Goal: Information Seeking & Learning: Learn about a topic

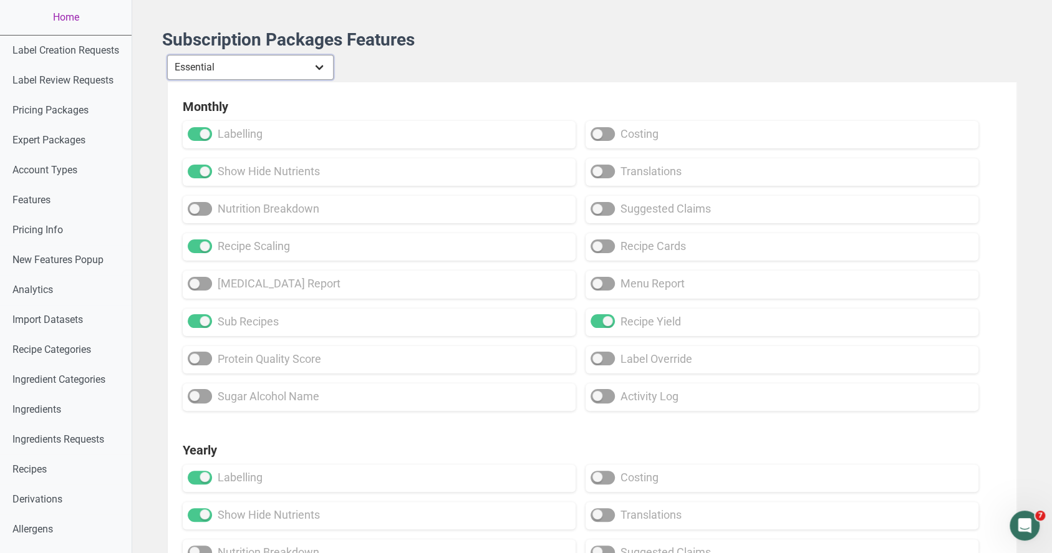
click at [241, 57] on select "Individual Essential Pro Business Old Enterprise 3 Users (799$) Old Enterprise …" at bounding box center [250, 67] width 167 height 25
select select "30"
click at [168, 55] on select "Individual Essential Pro Business Old Enterprise 3 Users (799$) Old Enterprise …" at bounding box center [250, 67] width 167 height 25
checkbox input "true"
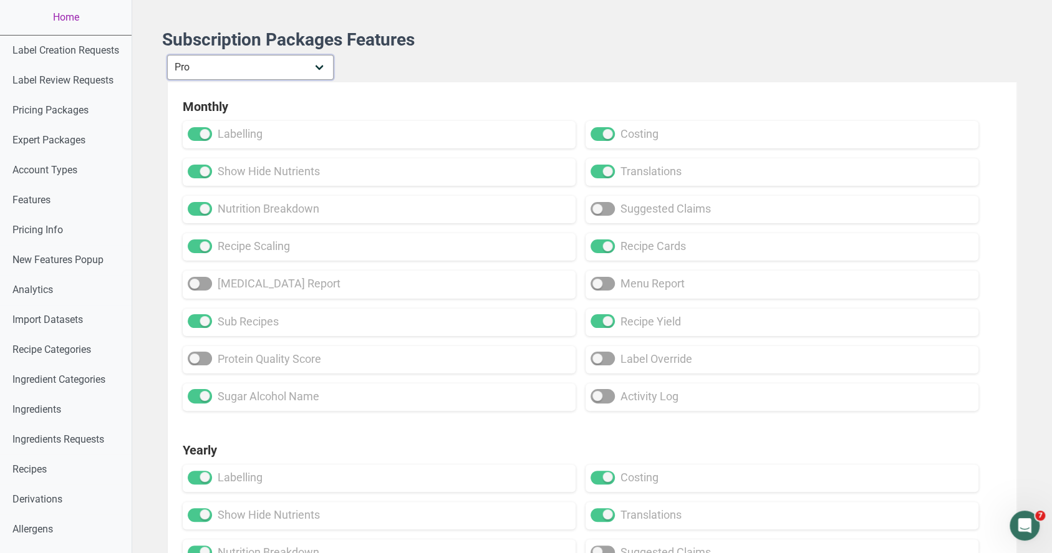
checkbox input "true"
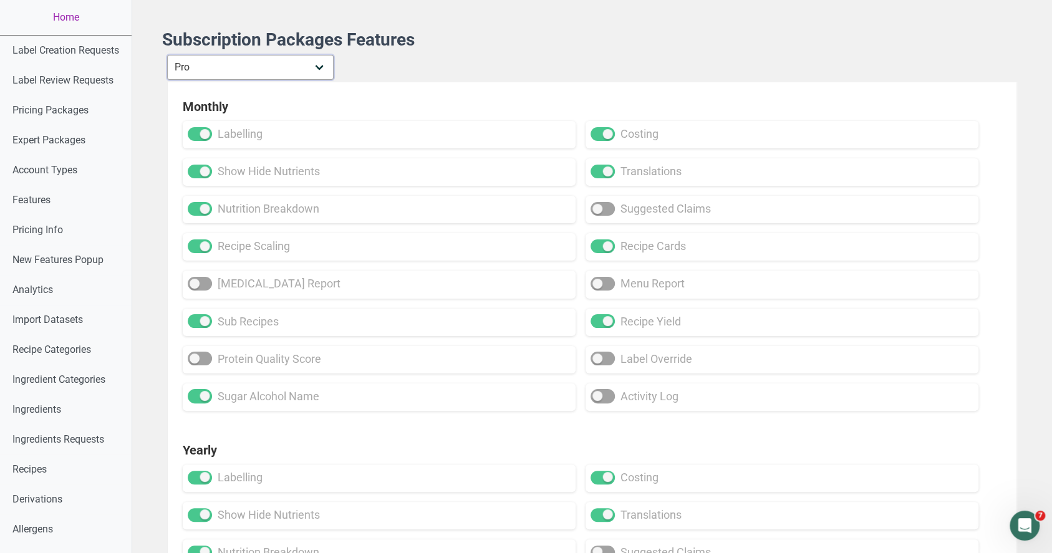
checkbox input "true"
click at [250, 74] on select "Individual Essential Pro Business Old Enterprise 3 Users (799$) Old Enterprise …" at bounding box center [250, 67] width 167 height 25
select select "32"
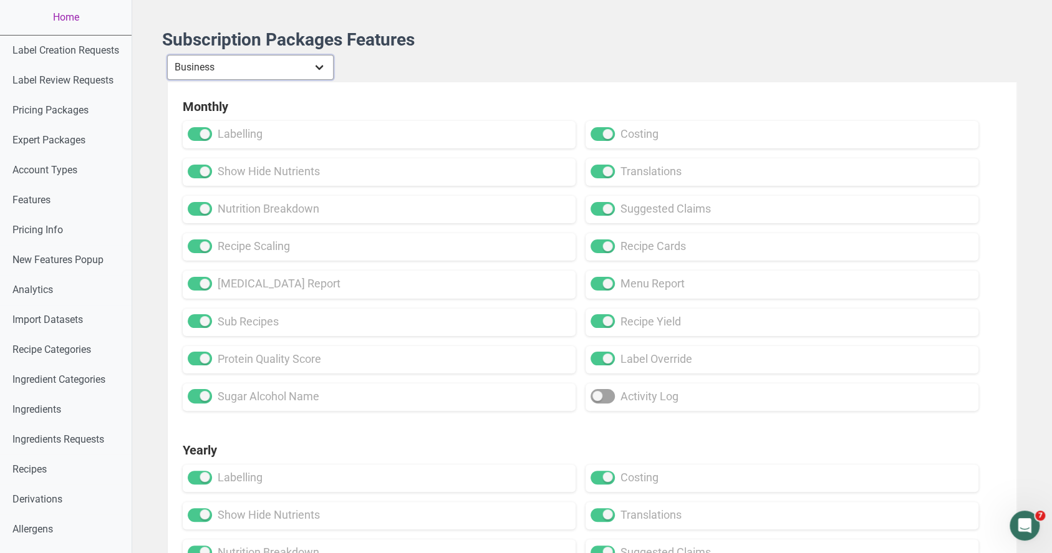
click at [168, 55] on select "Individual Essential Pro Business Old Enterprise 3 Users (799$) Old Enterprise …" at bounding box center [250, 67] width 167 height 25
checkbox input "true"
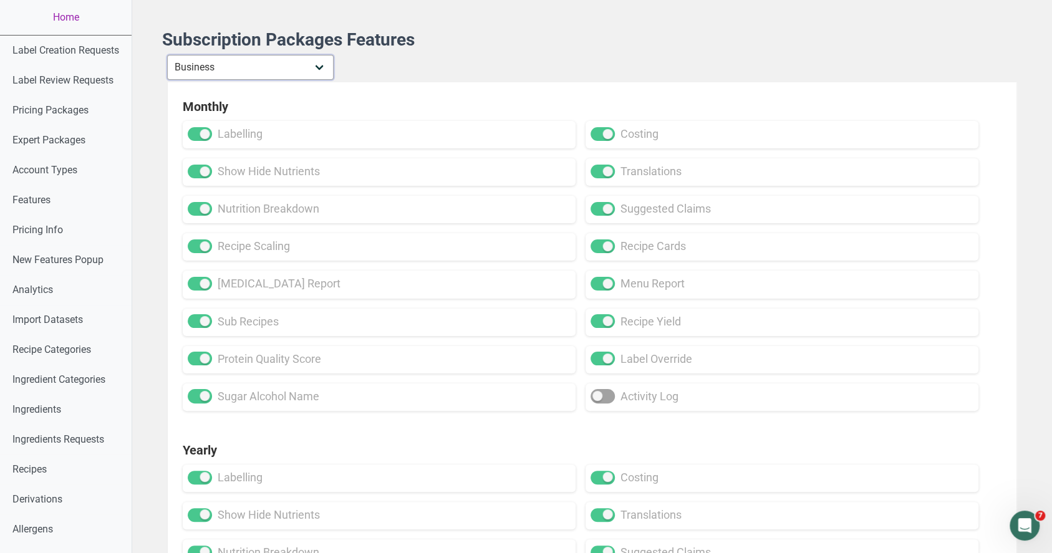
checkbox input "true"
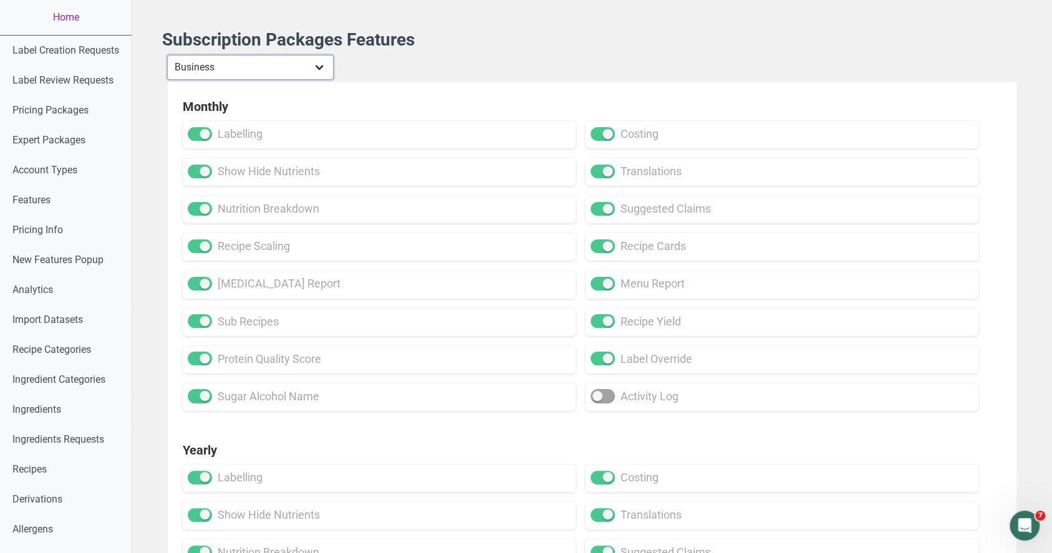
checkbox input "true"
click at [251, 75] on select "Individual Essential Pro Business Old Enterprise 3 Users (799$) Old Enterprise …" at bounding box center [250, 67] width 167 height 25
select select "13"
click at [168, 55] on select "Individual Essential Pro Business Old Enterprise 3 Users (799$) Old Enterprise …" at bounding box center [250, 67] width 167 height 25
checkbox input "true"
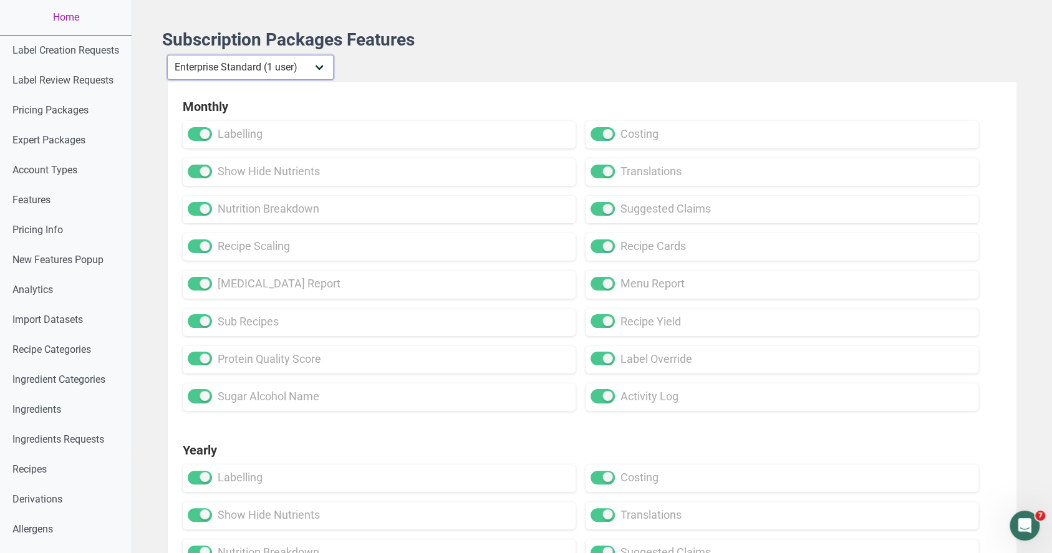
checkbox input "true"
click at [262, 61] on select "Individual Essential Pro Business Old Enterprise 3 Users (799$) Old Enterprise …" at bounding box center [250, 67] width 167 height 25
select select "30"
click at [168, 55] on select "Individual Essential Pro Business Old Enterprise 3 Users (799$) Old Enterprise …" at bounding box center [250, 67] width 167 height 25
checkbox input "false"
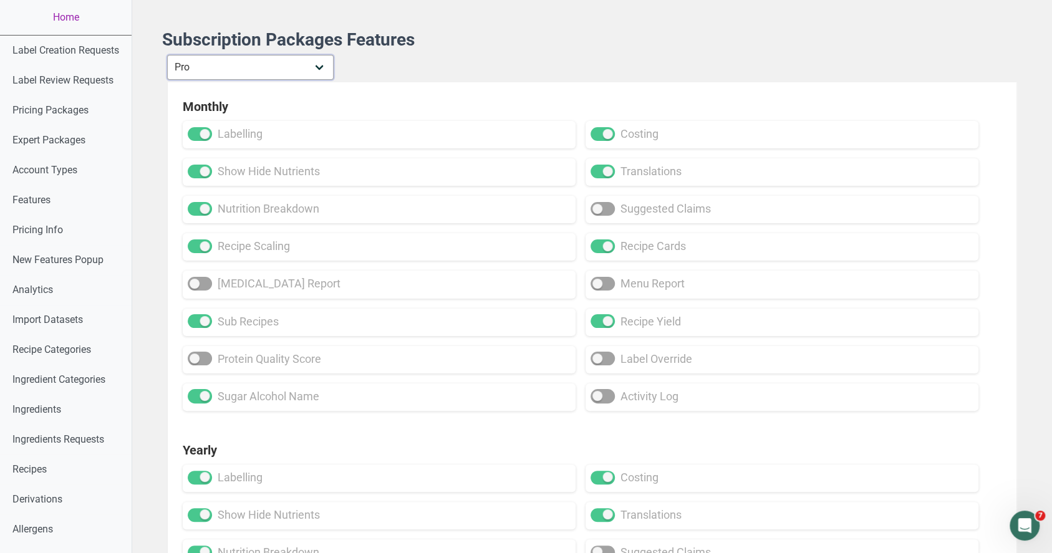
checkbox input "false"
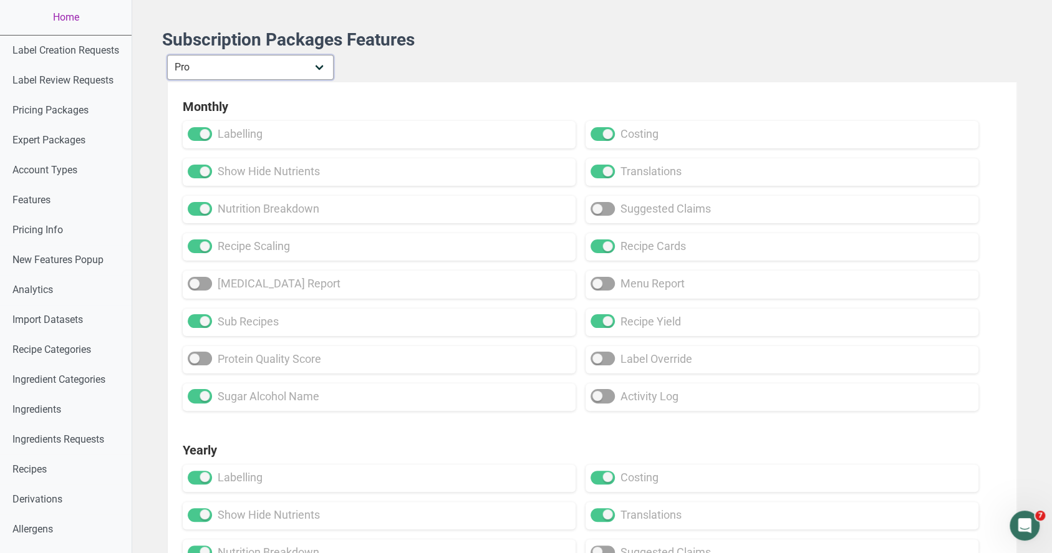
checkbox input "false"
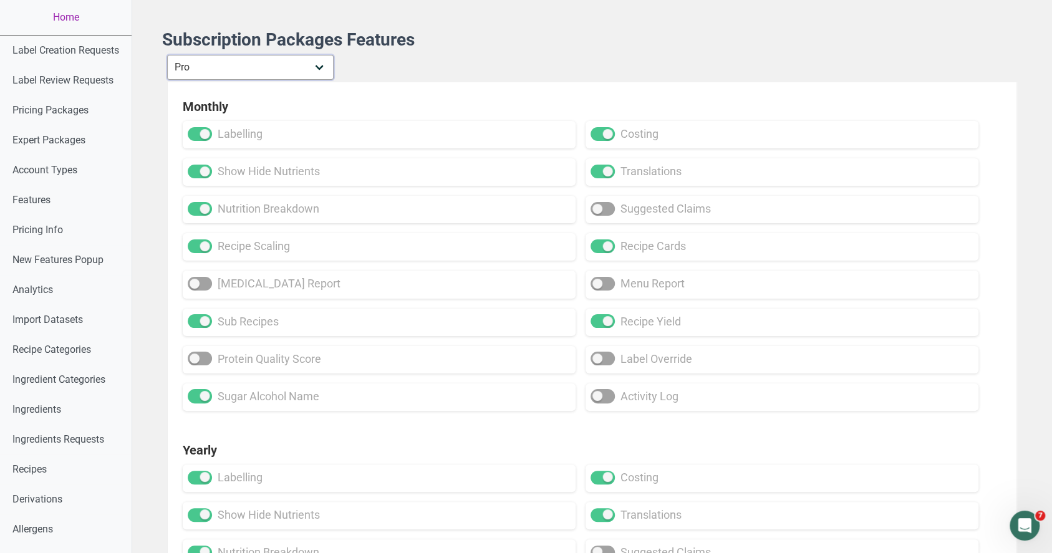
checkbox input "false"
click at [271, 59] on select "Individual Essential Pro Business Old Enterprise 3 Users (799$) Old Enterprise …" at bounding box center [250, 67] width 167 height 25
select select "29"
click at [168, 55] on select "Individual Essential Pro Business Old Enterprise 3 Users (799$) Old Enterprise …" at bounding box center [250, 67] width 167 height 25
checkbox input "false"
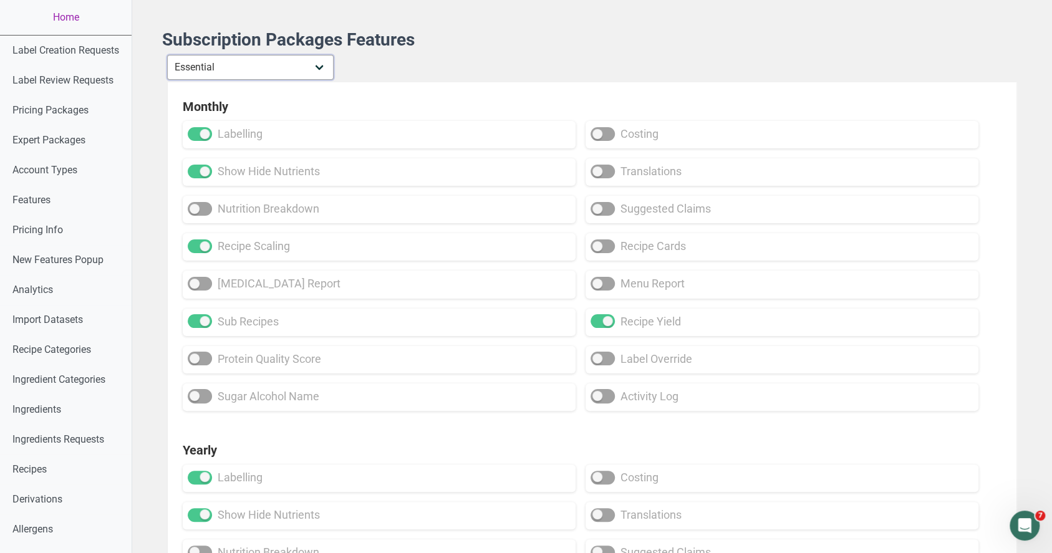
checkbox input "false"
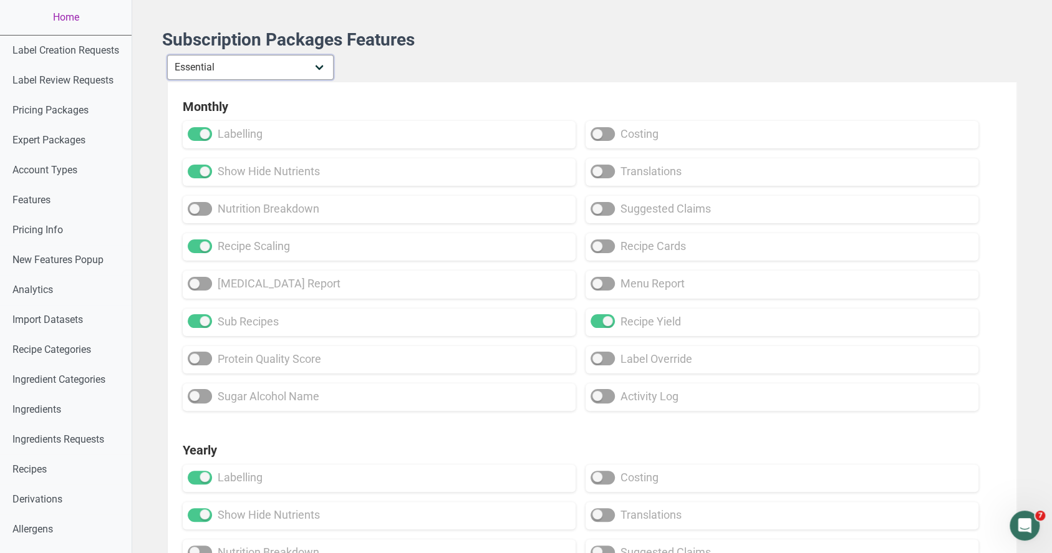
checkbox input "false"
click at [253, 68] on select "Individual Essential Pro Business Old Enterprise 3 Users (799$) Old Enterprise …" at bounding box center [250, 67] width 167 height 25
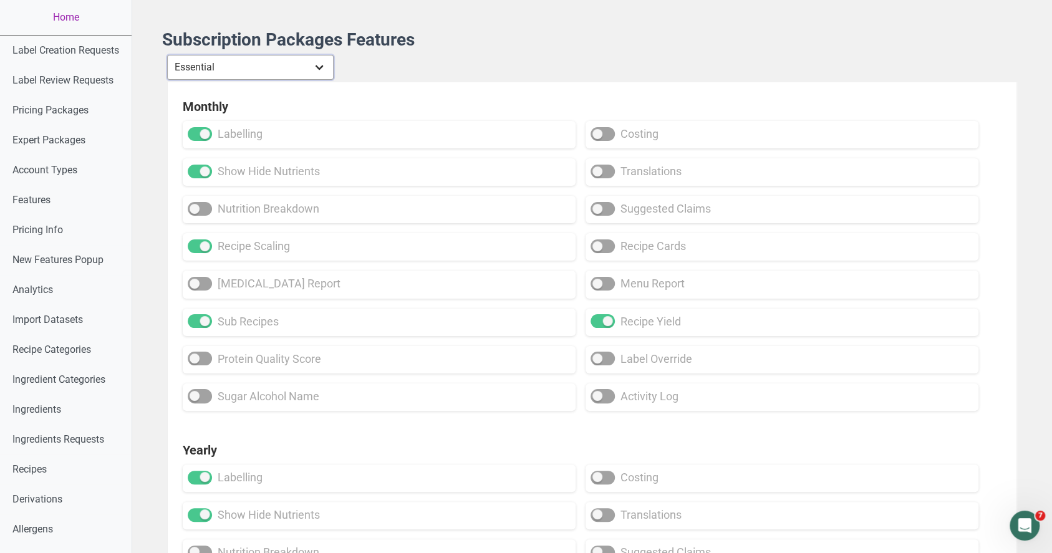
select select "30"
click at [168, 55] on select "Individual Essential Pro Business Old Enterprise 3 Users (799$) Old Enterprise …" at bounding box center [250, 67] width 167 height 25
checkbox input "true"
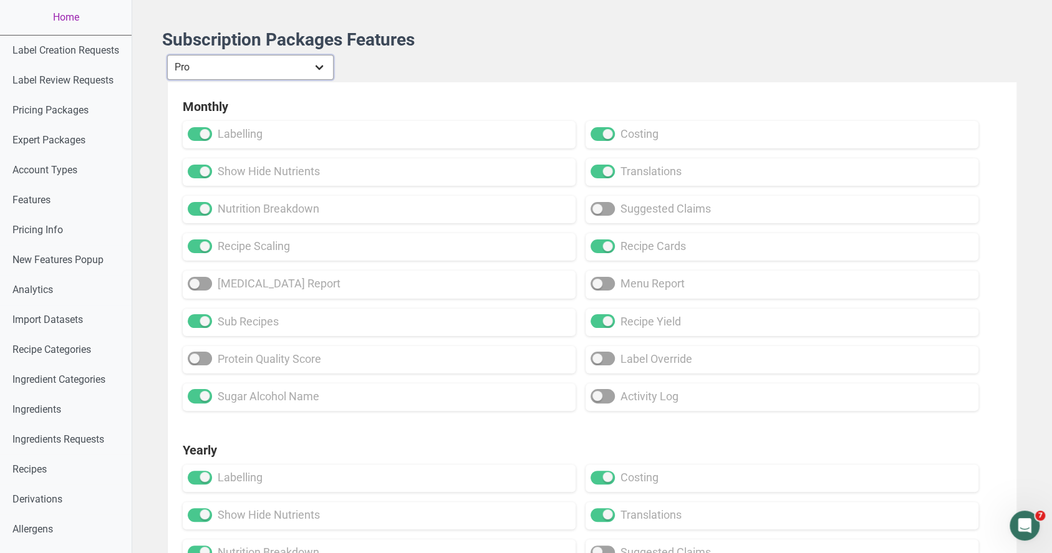
checkbox input "true"
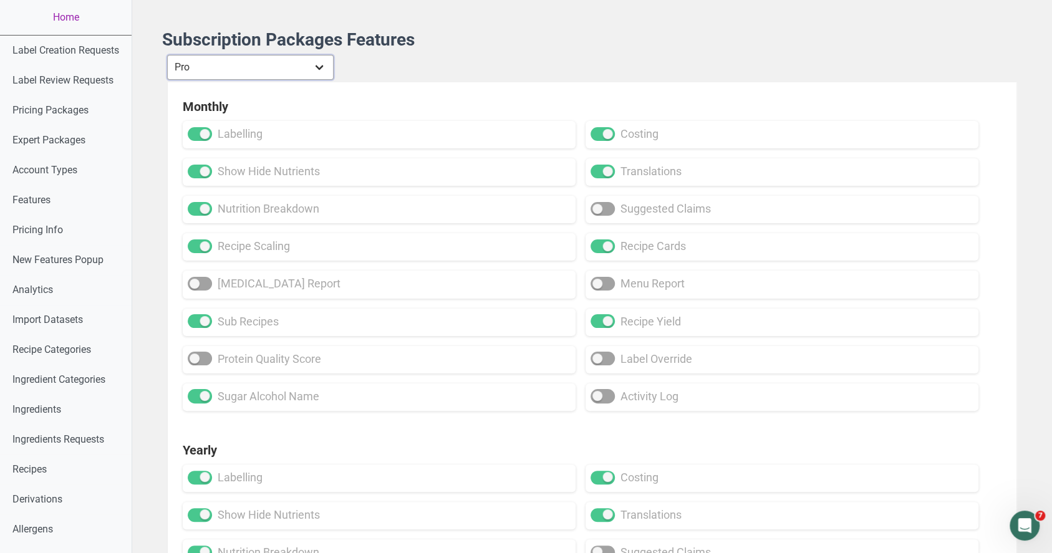
checkbox input "true"
click at [265, 59] on select "Individual Essential Pro Business Old Enterprise 3 Users (799$) Old Enterprise …" at bounding box center [250, 67] width 167 height 25
select select "32"
click at [168, 55] on select "Individual Essential Pro Business Old Enterprise 3 Users (799$) Old Enterprise …" at bounding box center [250, 67] width 167 height 25
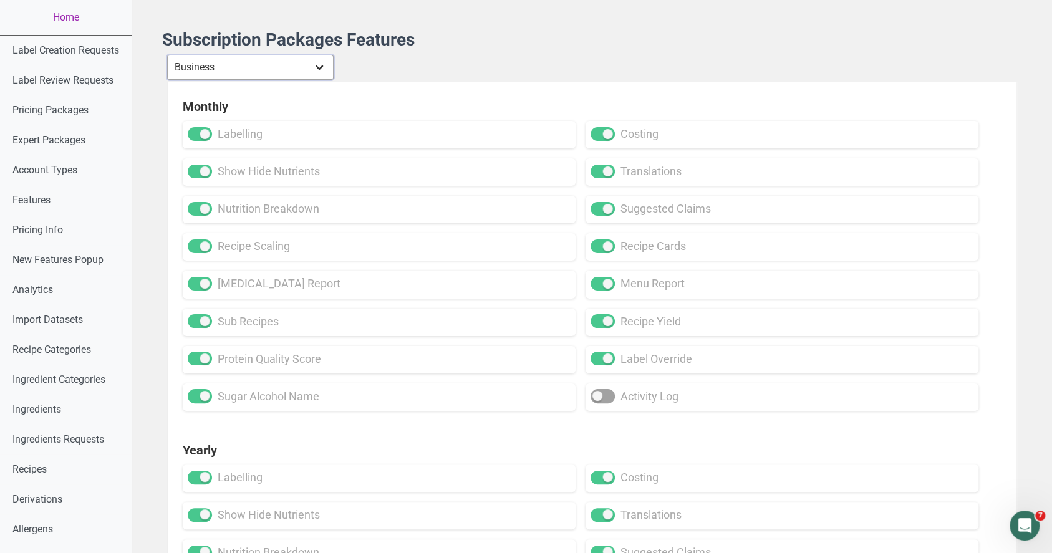
checkbox input "true"
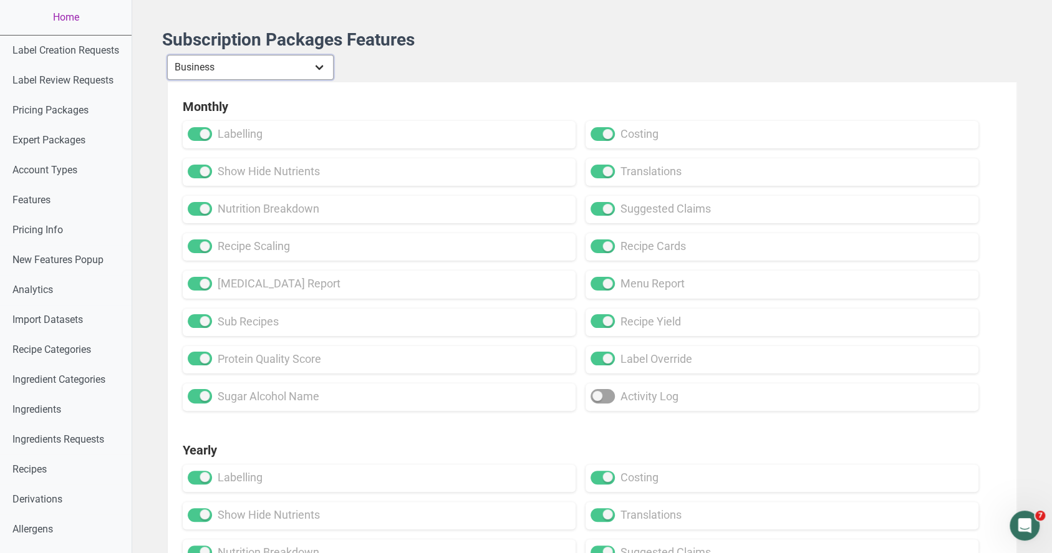
checkbox input "true"
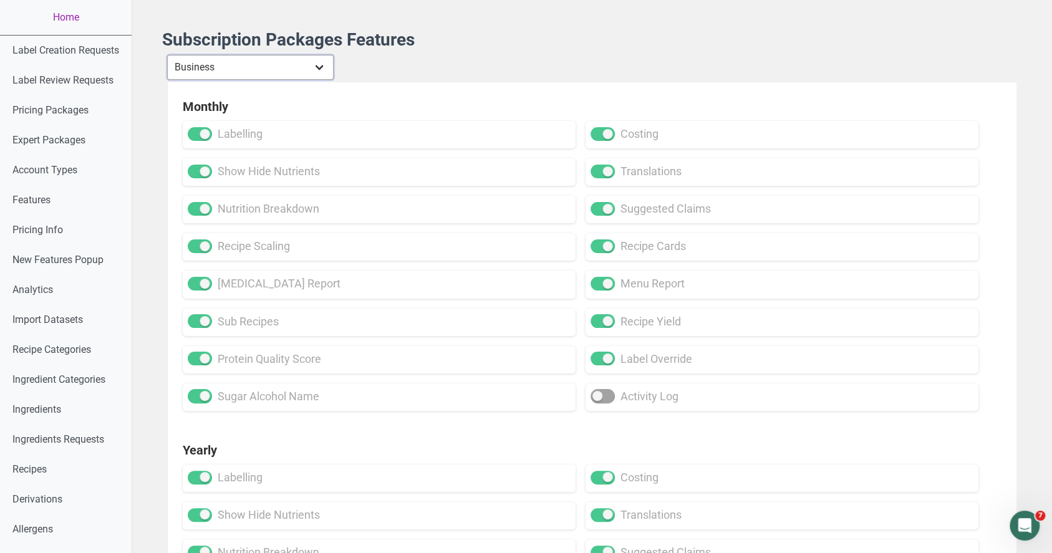
click at [217, 61] on select "Individual Essential Pro Business Old Enterprise 3 Users (799$) Old Enterprise …" at bounding box center [250, 67] width 167 height 25
select select "13"
click at [168, 55] on select "Individual Essential Pro Business Old Enterprise 3 Users (799$) Old Enterprise …" at bounding box center [250, 67] width 167 height 25
checkbox input "true"
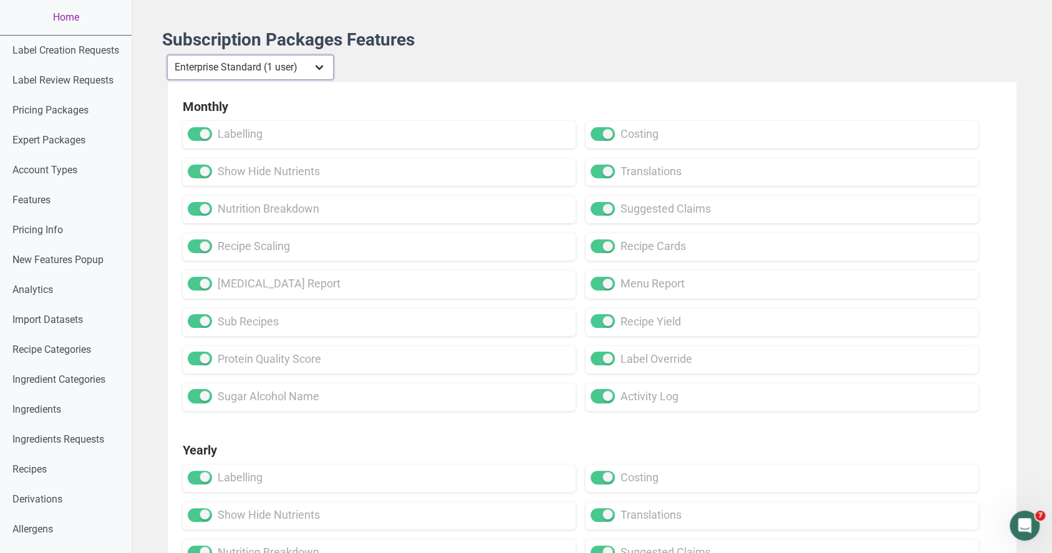
click at [289, 72] on select "Individual Essential Pro Business Old Enterprise 3 Users (799$) Old Enterprise …" at bounding box center [250, 67] width 167 height 25
select select "30"
click at [168, 55] on select "Individual Essential Pro Business Old Enterprise 3 Users (799$) Old Enterprise …" at bounding box center [250, 67] width 167 height 25
checkbox input "false"
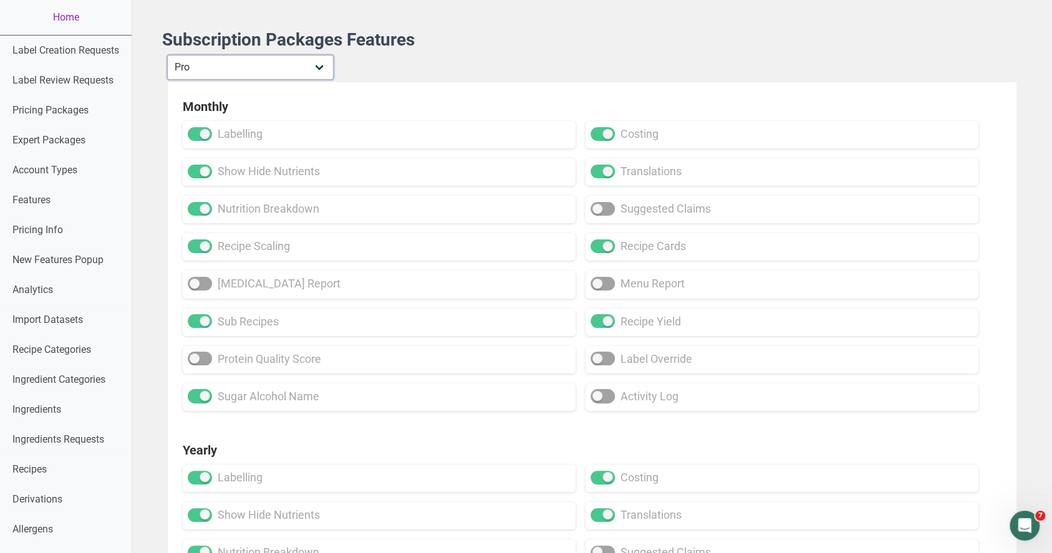
checkbox input "false"
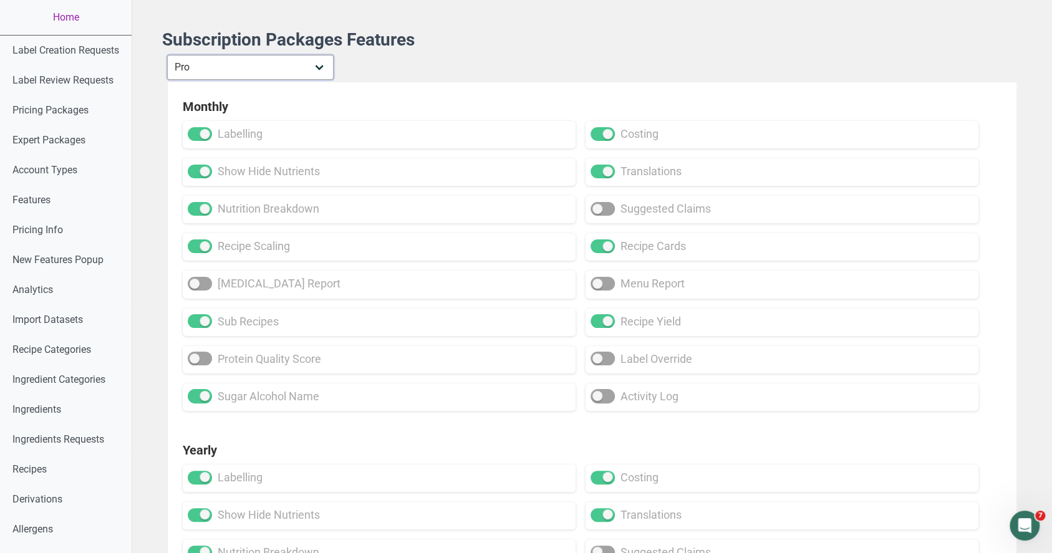
checkbox input "false"
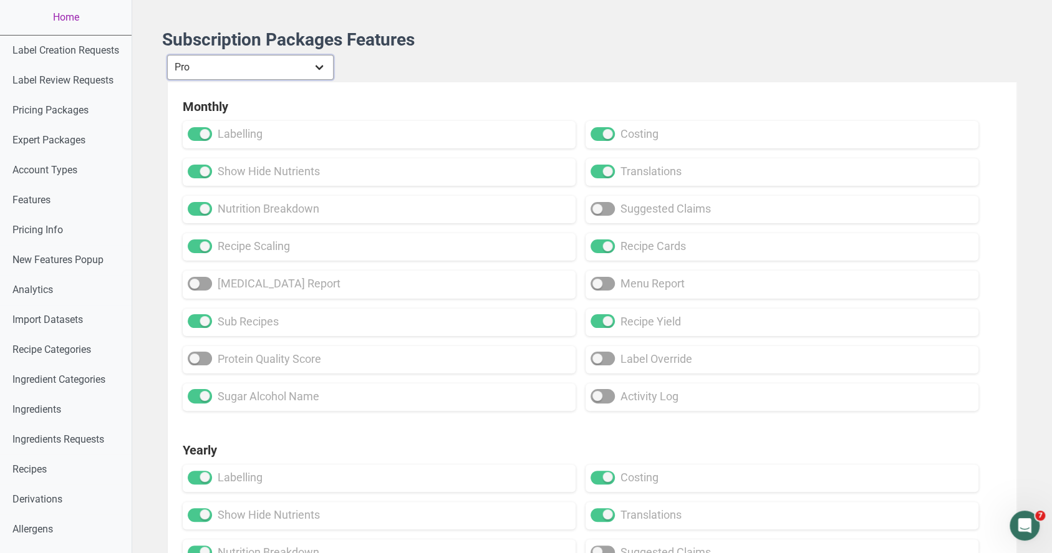
click at [265, 63] on select "Individual Essential Pro Business Old Enterprise 3 Users (799$) Old Enterprise …" at bounding box center [250, 67] width 167 height 25
select select "29"
click at [168, 55] on select "Individual Essential Pro Business Old Enterprise 3 Users (799$) Old Enterprise …" at bounding box center [250, 67] width 167 height 25
checkbox input "false"
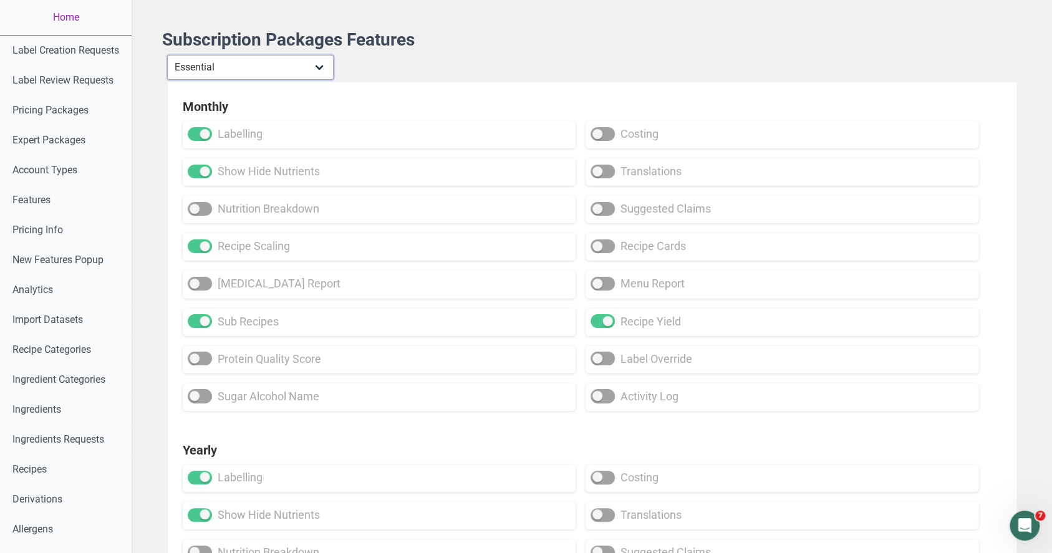
checkbox input "false"
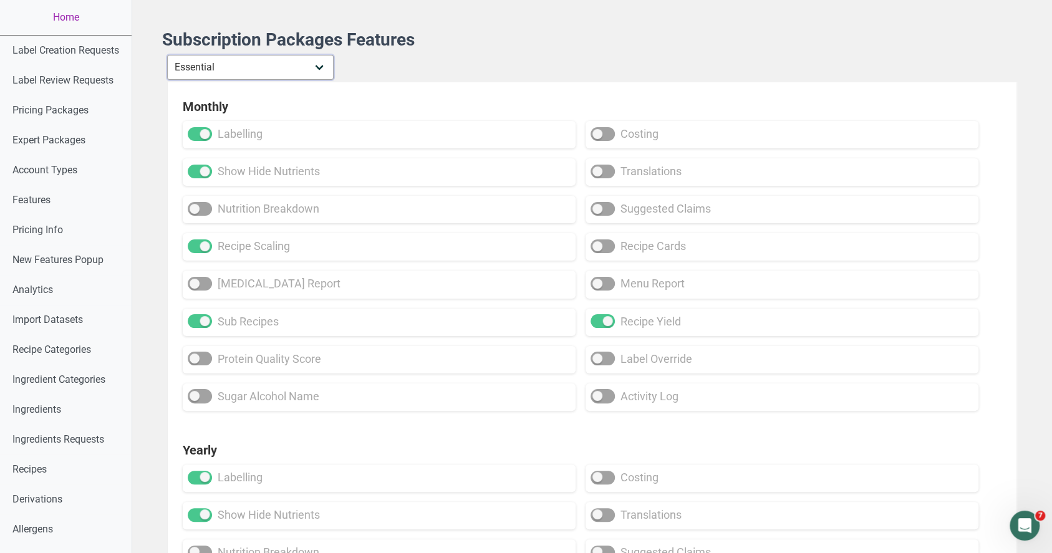
checkbox input "false"
click at [246, 62] on select "Individual Essential Pro Business Old Enterprise 3 Users (799$) Old Enterprise …" at bounding box center [250, 67] width 167 height 25
select select "30"
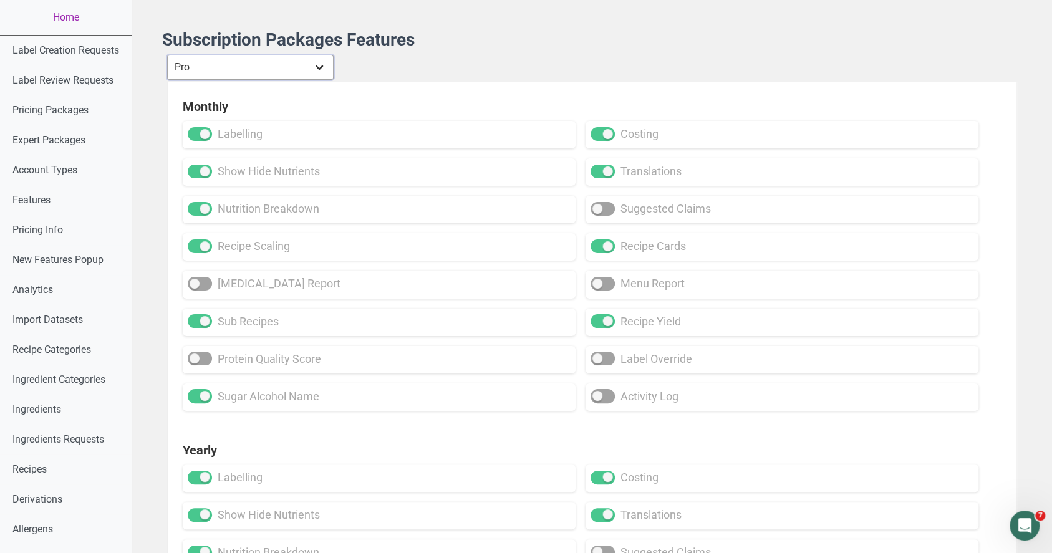
click at [168, 55] on select "Individual Essential Pro Business Old Enterprise 3 Users (799$) Old Enterprise …" at bounding box center [250, 67] width 167 height 25
checkbox input "true"
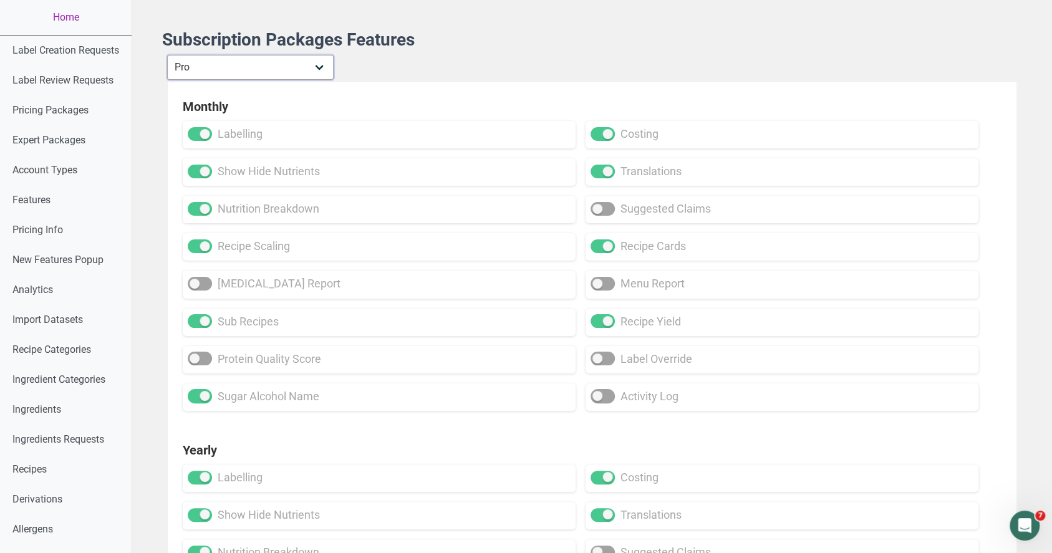
checkbox input "true"
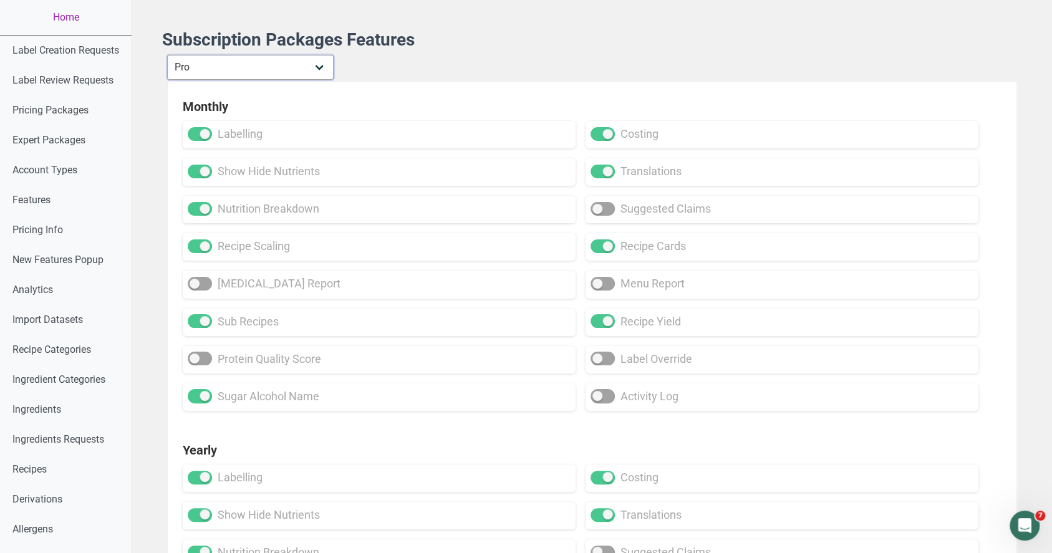
checkbox input "true"
click at [246, 64] on select "Individual Essential Pro Business Old Enterprise 3 Users (799$) Old Enterprise …" at bounding box center [250, 67] width 167 height 25
select select "29"
click at [168, 55] on select "Individual Essential Pro Business Old Enterprise 3 Users (799$) Old Enterprise …" at bounding box center [250, 67] width 167 height 25
checkbox input "false"
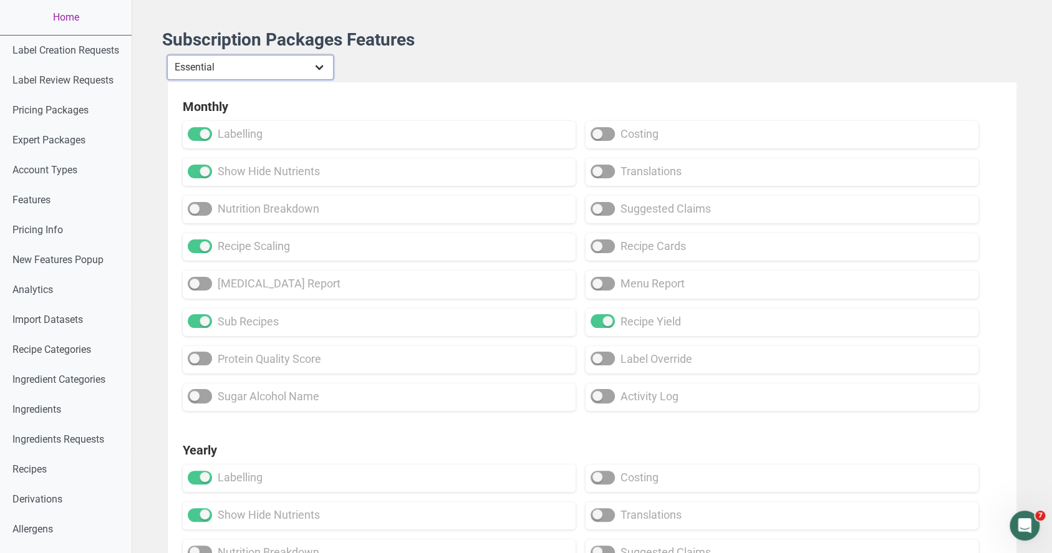
checkbox input "false"
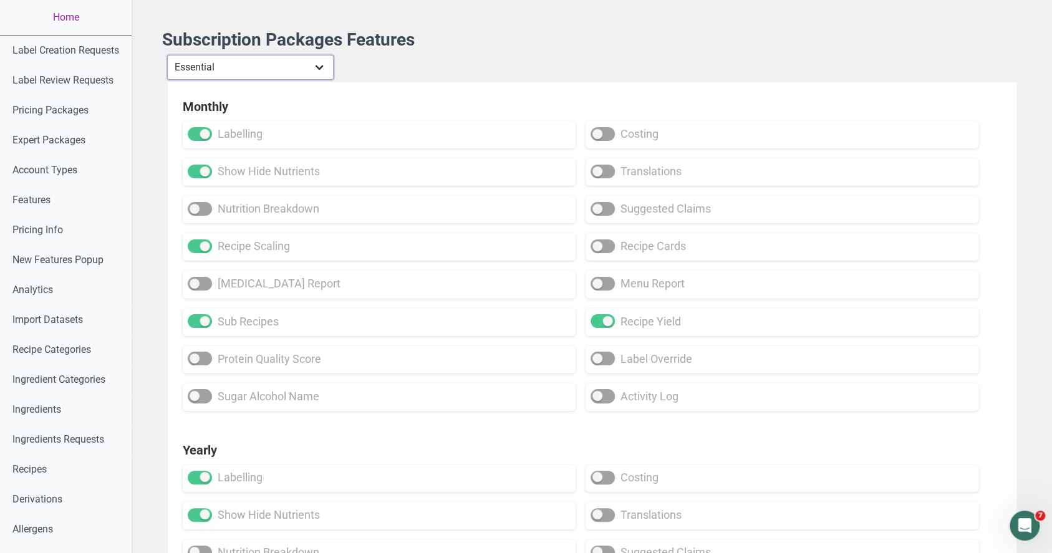
checkbox input "false"
click at [252, 69] on select "Individual Essential Pro Business Old Enterprise 3 Users (799$) Old Enterprise …" at bounding box center [250, 67] width 167 height 25
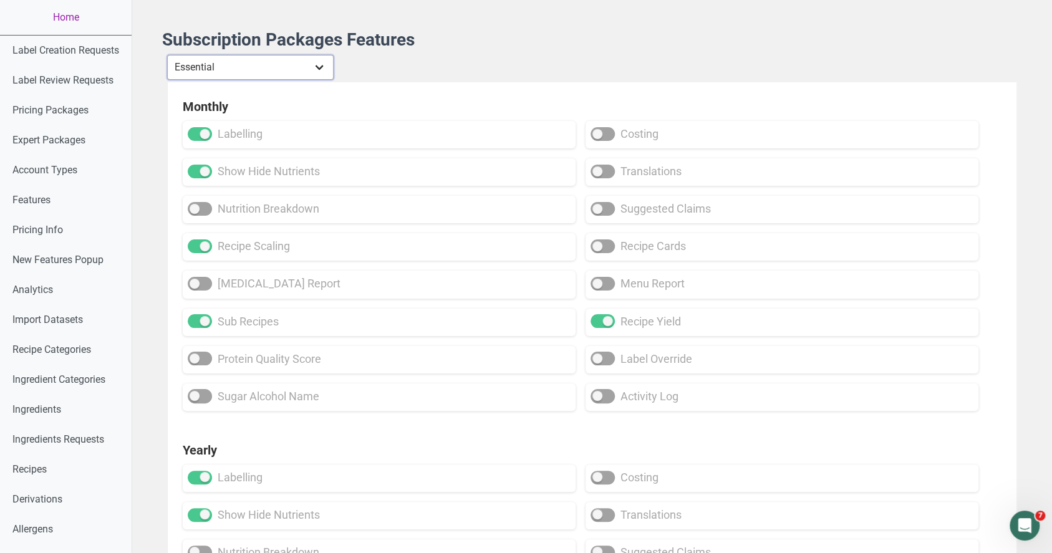
select select "32"
click at [168, 55] on select "Individual Essential Pro Business Old Enterprise 3 Users (799$) Old Enterprise …" at bounding box center [250, 67] width 167 height 25
checkbox input "true"
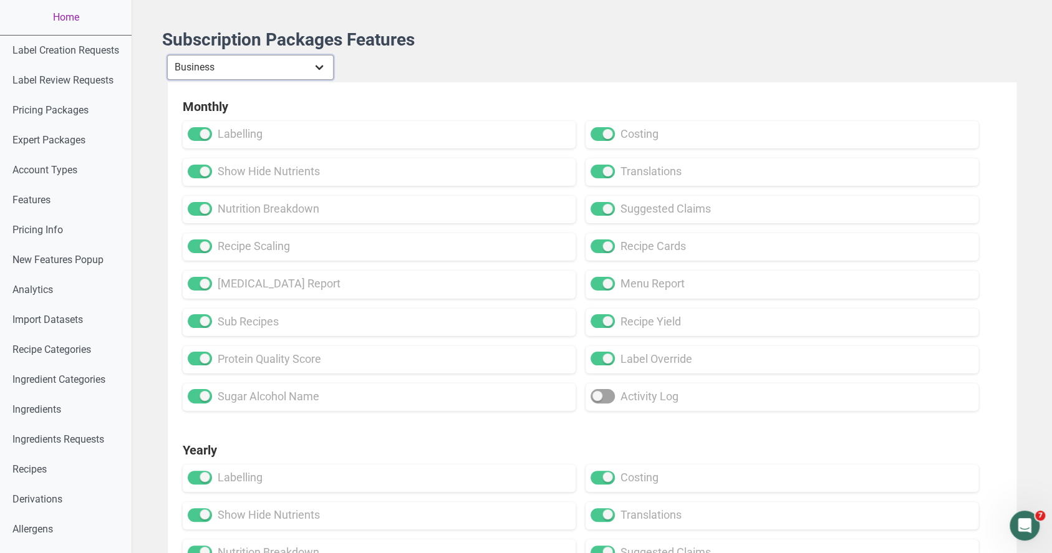
checkbox input "true"
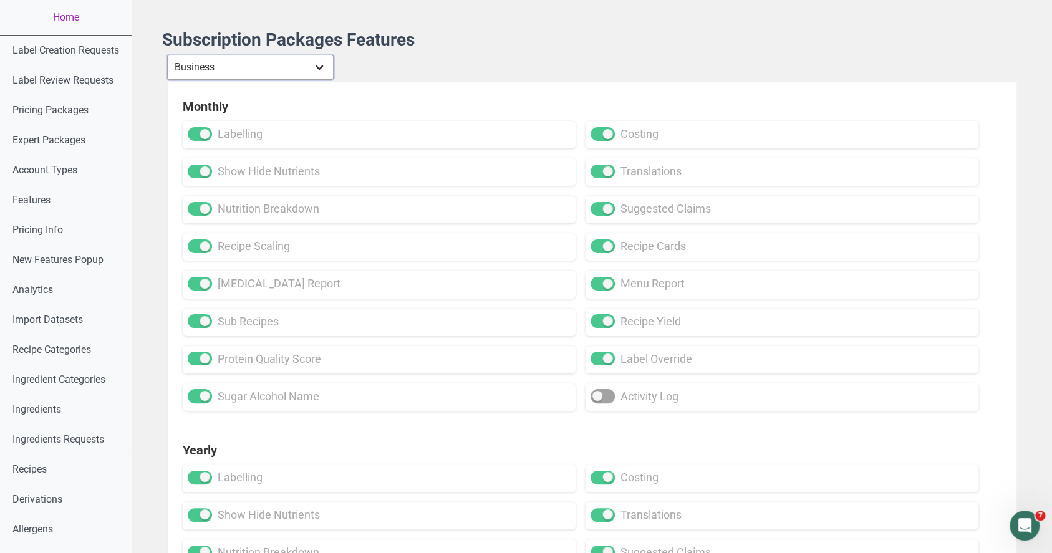
checkbox input "true"
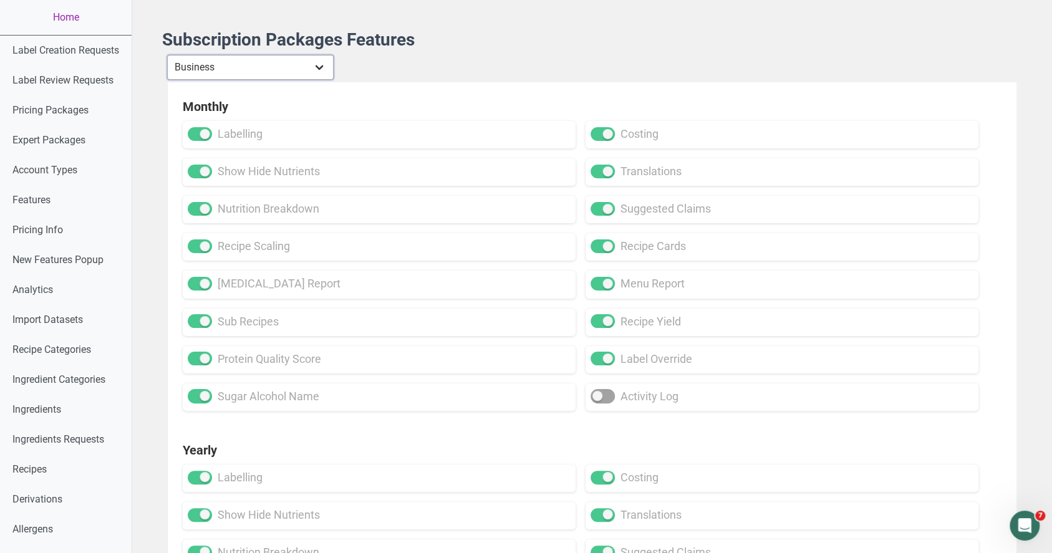
checkbox input "true"
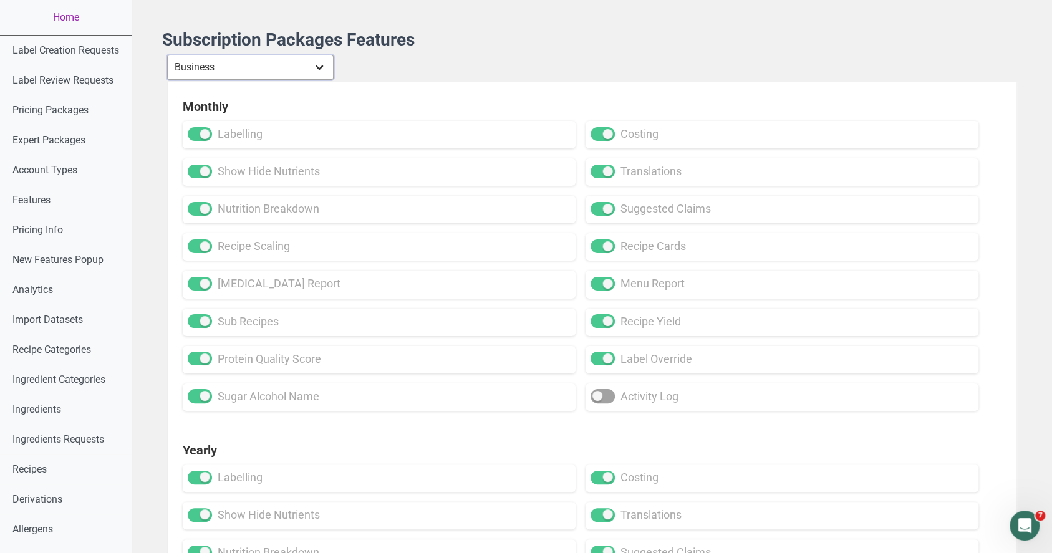
checkbox input "true"
click at [248, 59] on select "Individual Essential Pro Business Old Enterprise 3 Users (799$) Old Enterprise …" at bounding box center [250, 67] width 167 height 25
select select "13"
click at [168, 55] on select "Individual Essential Pro Business Old Enterprise 3 Users (799$) Old Enterprise …" at bounding box center [250, 67] width 167 height 25
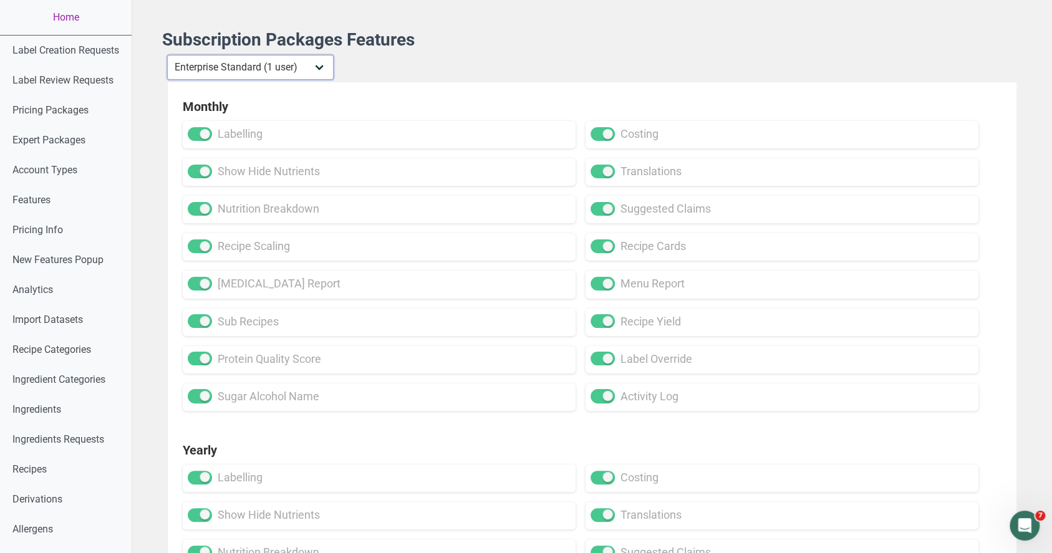
checkbox input "true"
click at [253, 64] on select "Individual Essential Pro Business Old Enterprise 3 Users (799$) Old Enterprise …" at bounding box center [250, 67] width 167 height 25
select select "29"
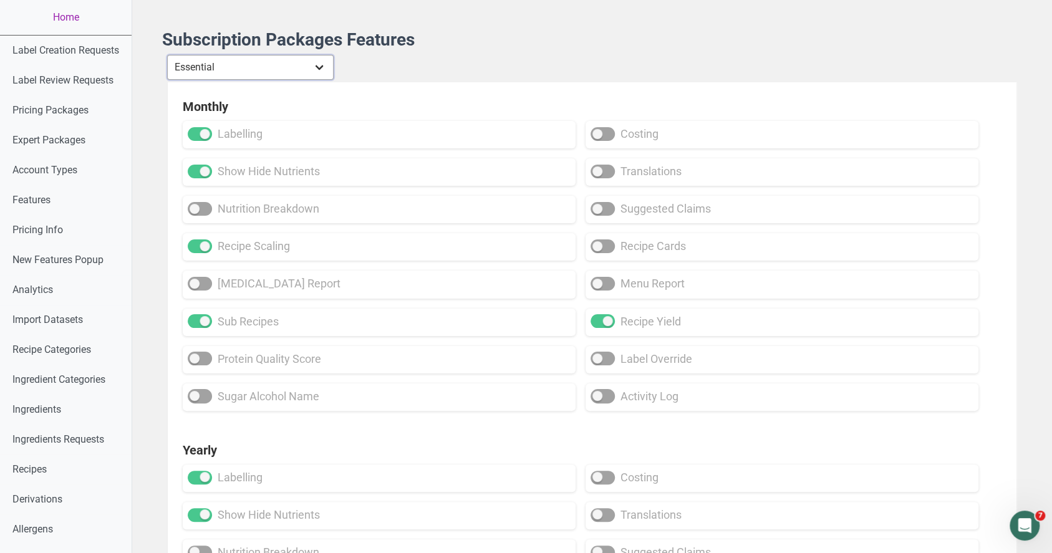
click at [168, 55] on select "Individual Essential Pro Business Old Enterprise 3 Users (799$) Old Enterprise …" at bounding box center [250, 67] width 167 height 25
checkbox input "false"
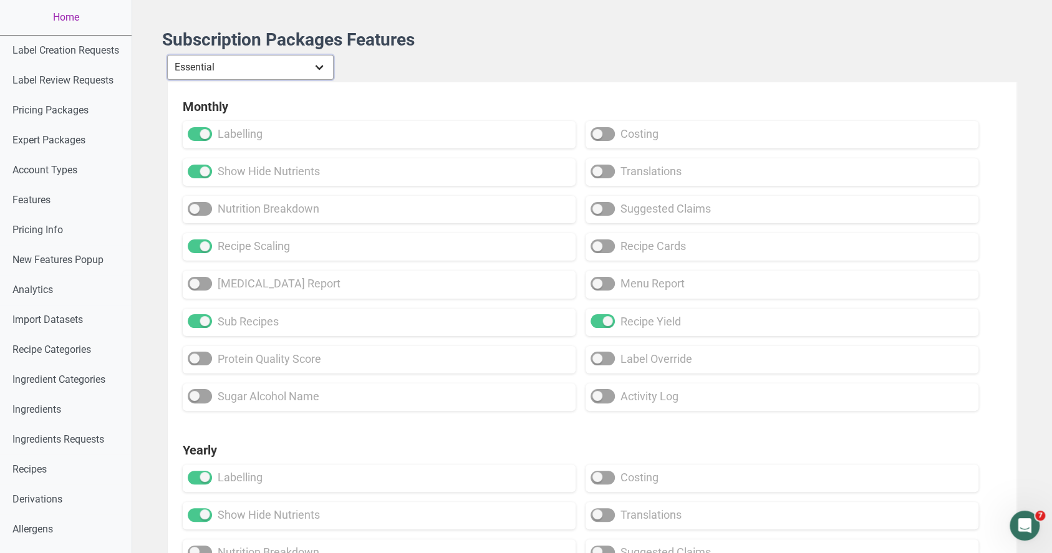
checkbox input "false"
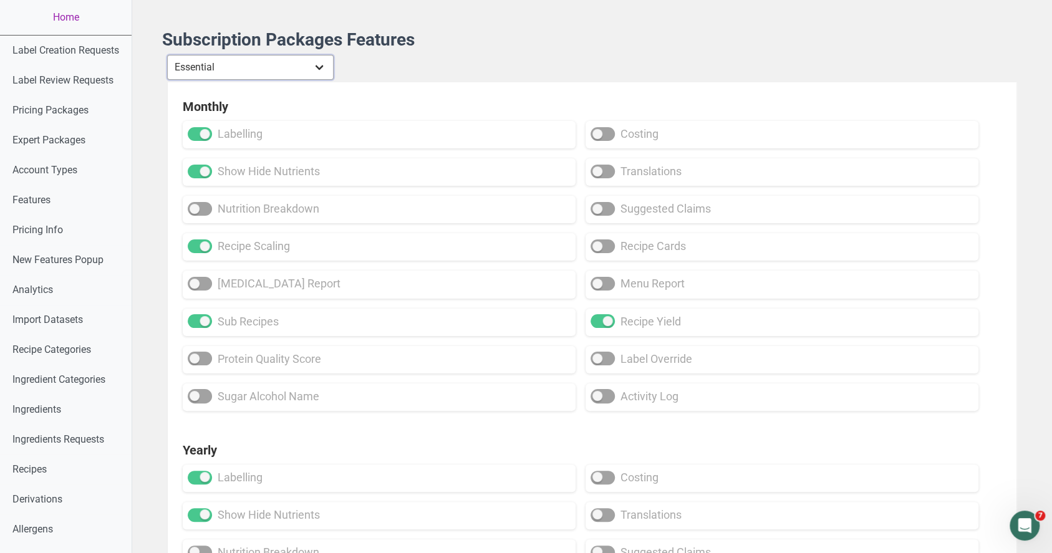
checkbox input "false"
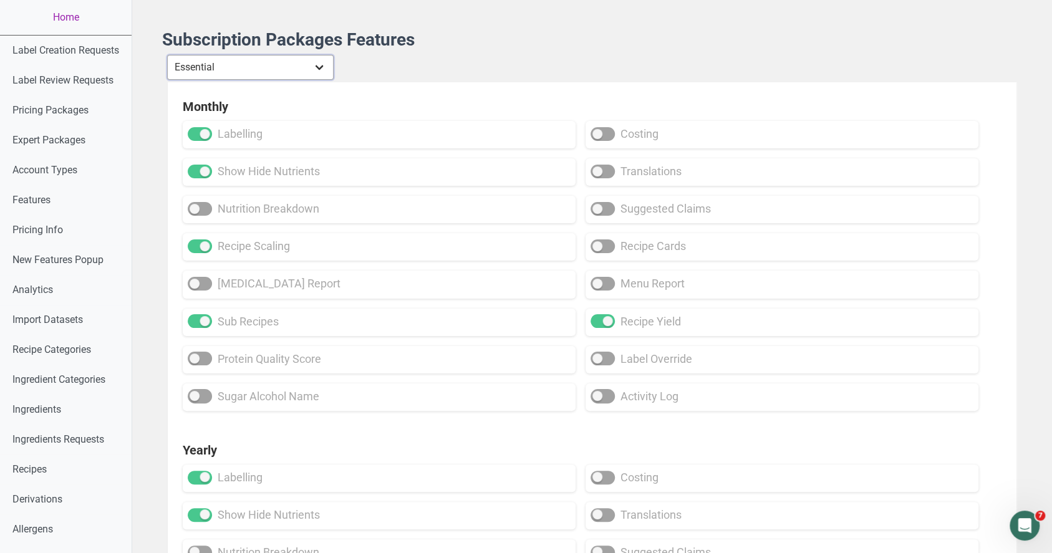
checkbox input "false"
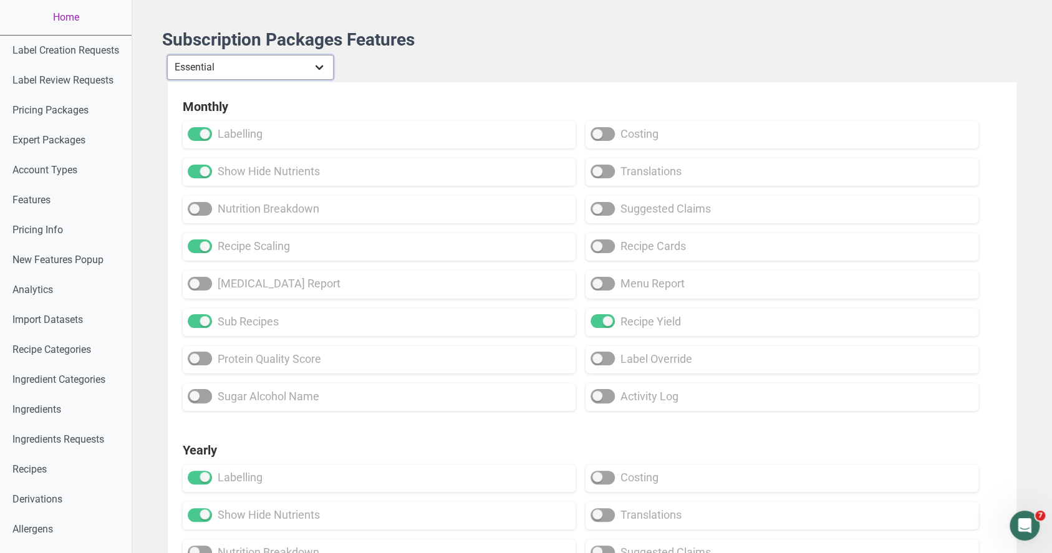
checkbox input "false"
click at [251, 66] on select "Individual Essential Pro Business Old Enterprise 3 Users (799$) Old Enterprise …" at bounding box center [250, 67] width 167 height 25
select select "30"
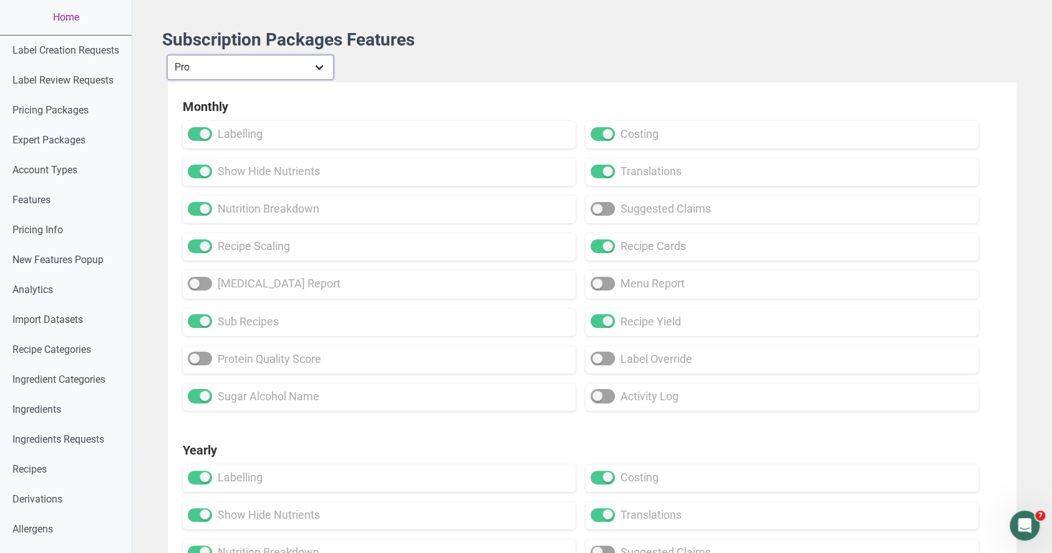
click at [168, 55] on select "Individual Essential Pro Business Old Enterprise 3 Users (799$) Old Enterprise …" at bounding box center [250, 67] width 167 height 25
checkbox input "true"
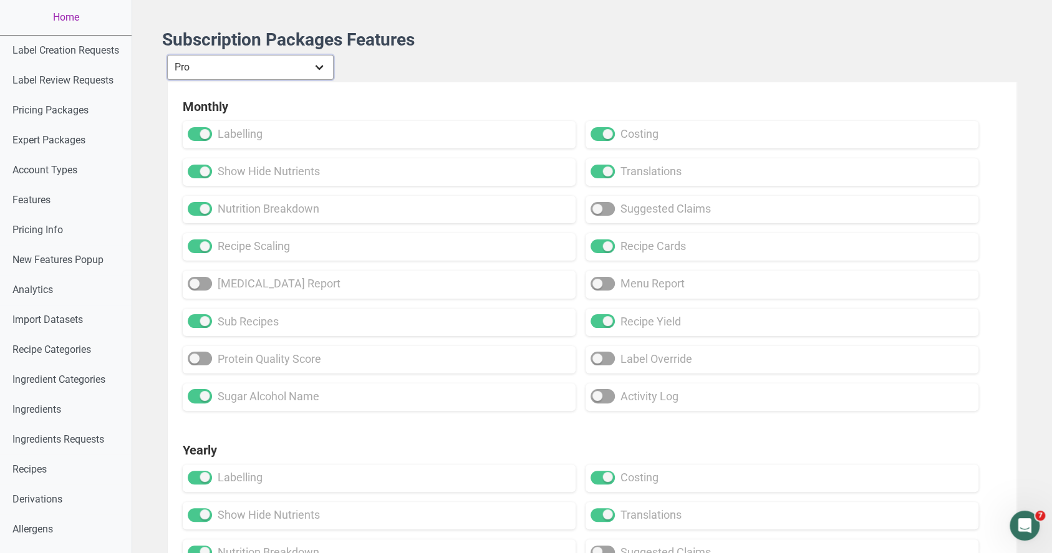
checkbox input "true"
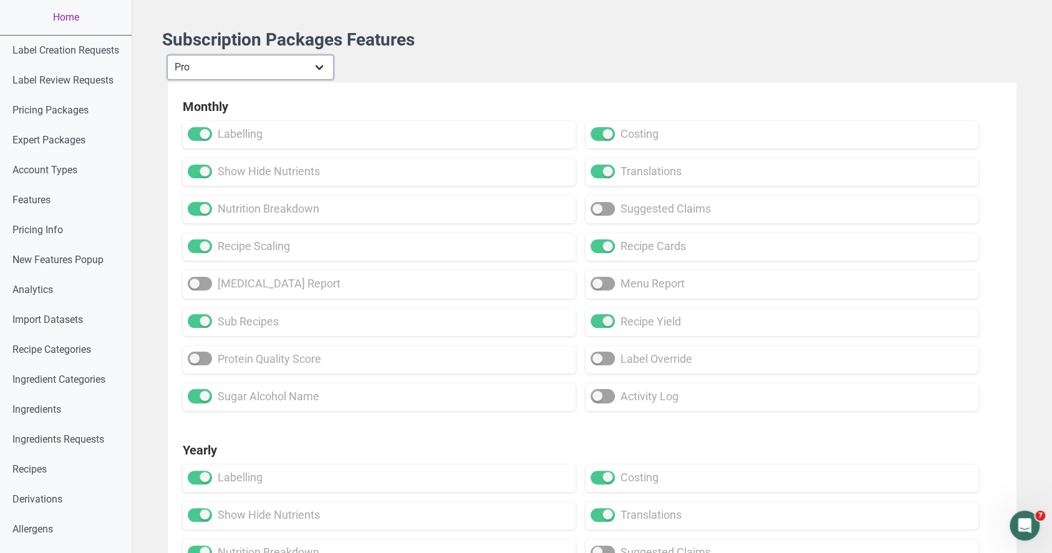
checkbox input "true"
click at [272, 73] on select "Individual Essential Pro Business Old Enterprise 3 Users (799$) Old Enterprise …" at bounding box center [250, 67] width 167 height 25
select select "29"
click at [168, 55] on select "Individual Essential Pro Business Old Enterprise 3 Users (799$) Old Enterprise …" at bounding box center [250, 67] width 167 height 25
checkbox input "false"
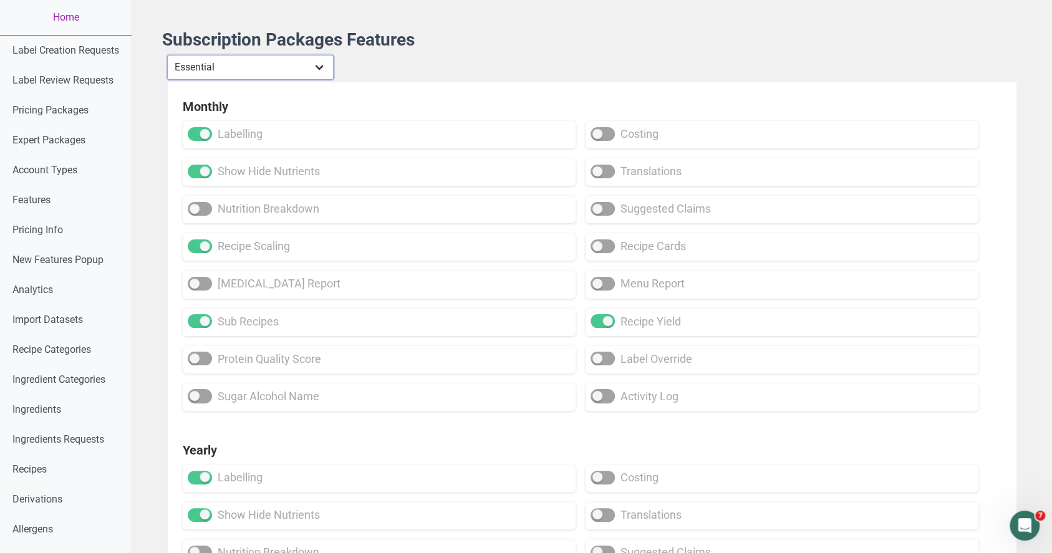
checkbox input "false"
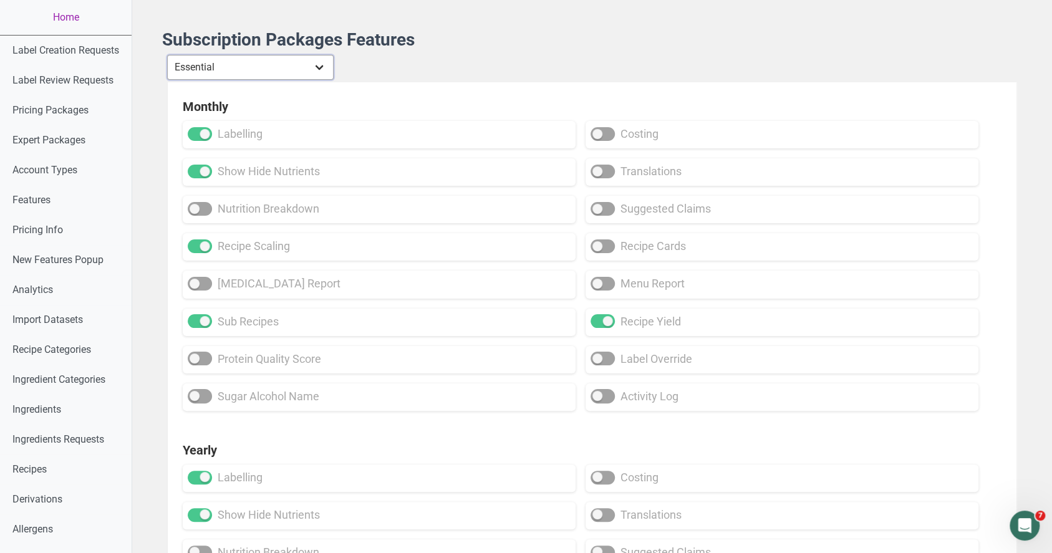
checkbox input "false"
click at [255, 53] on div "Subscription Packages Features Individual Essential Pro Business Old Enterprise…" at bounding box center [592, 400] width 860 height 740
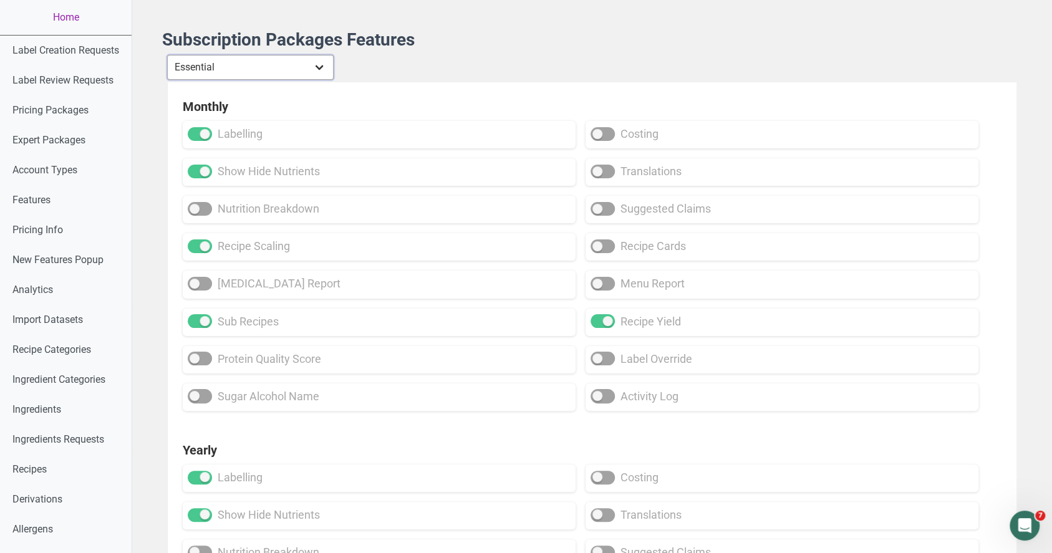
click at [256, 69] on select "Individual Essential Pro Business Old Enterprise 3 Users (799$) Old Enterprise …" at bounding box center [250, 67] width 167 height 25
select select "32"
click at [168, 55] on select "Individual Essential Pro Business Old Enterprise 3 Users (799$) Old Enterprise …" at bounding box center [250, 67] width 167 height 25
checkbox input "true"
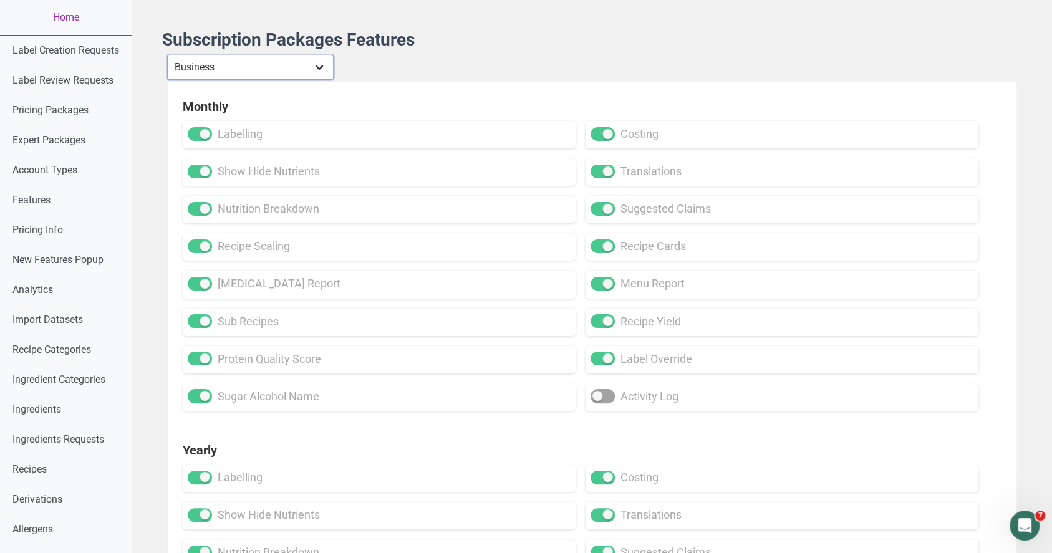
checkbox input "true"
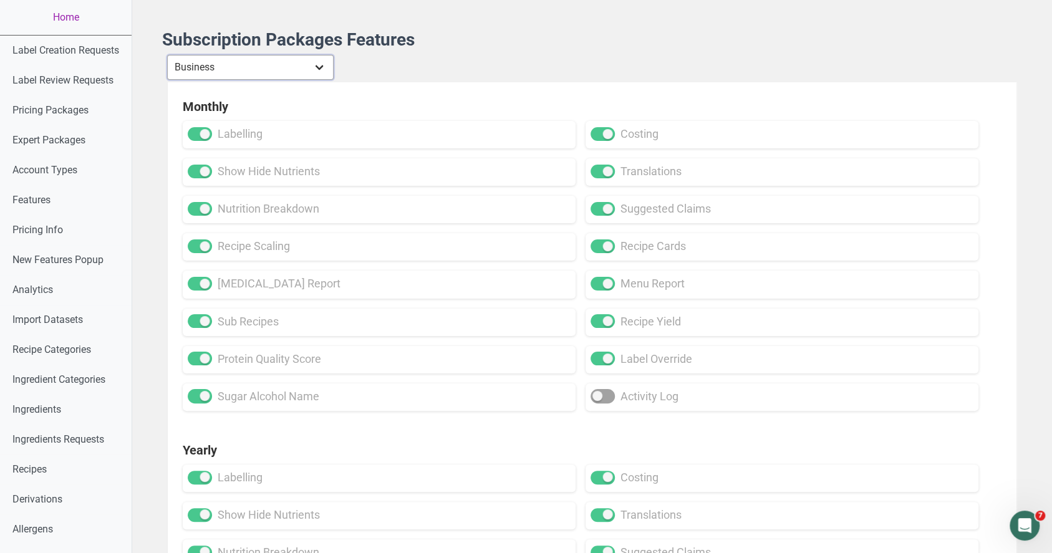
checkbox input "true"
